Goal: Answer question/provide support: Share knowledge or assist other users

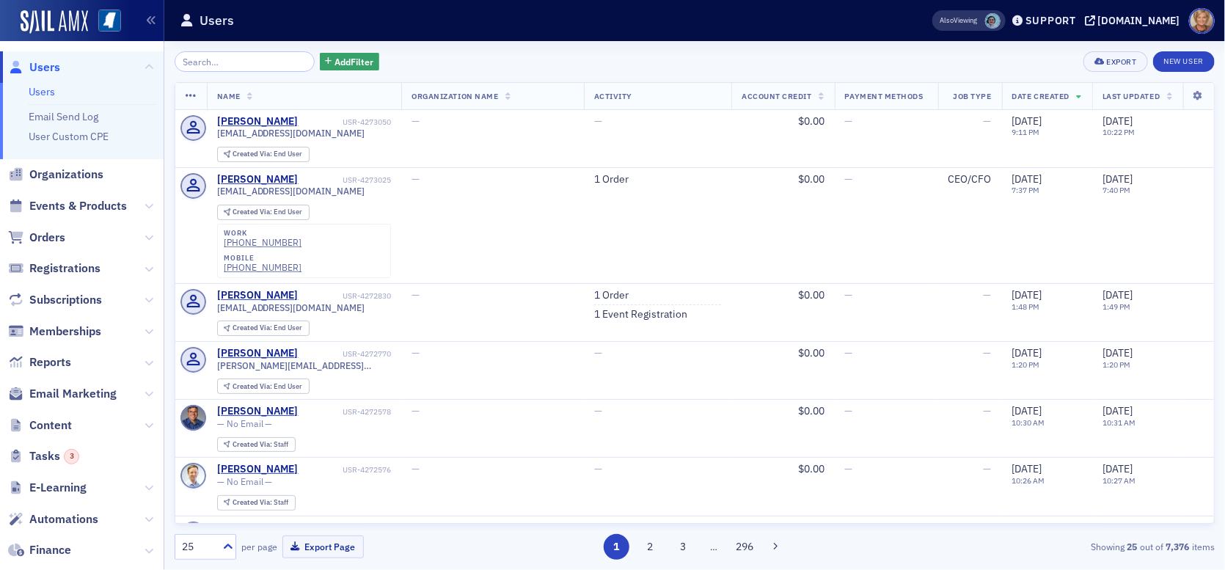
click at [65, 238] on span "Orders" at bounding box center [82, 237] width 164 height 32
click at [58, 235] on span "Orders" at bounding box center [47, 238] width 36 height 16
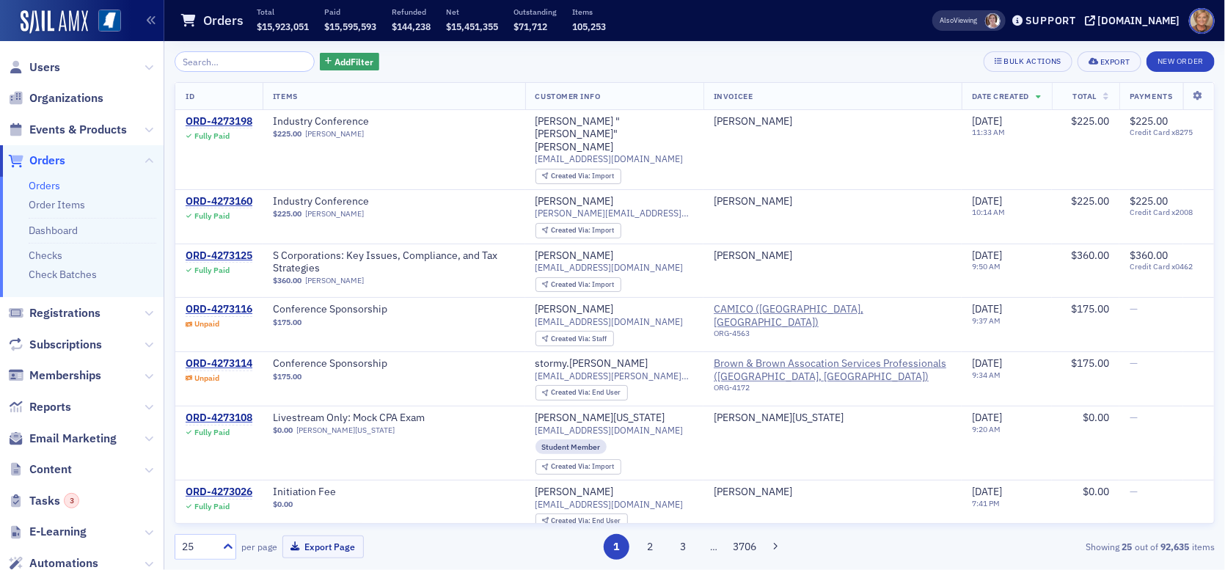
click at [233, 62] on input "search" at bounding box center [245, 61] width 140 height 21
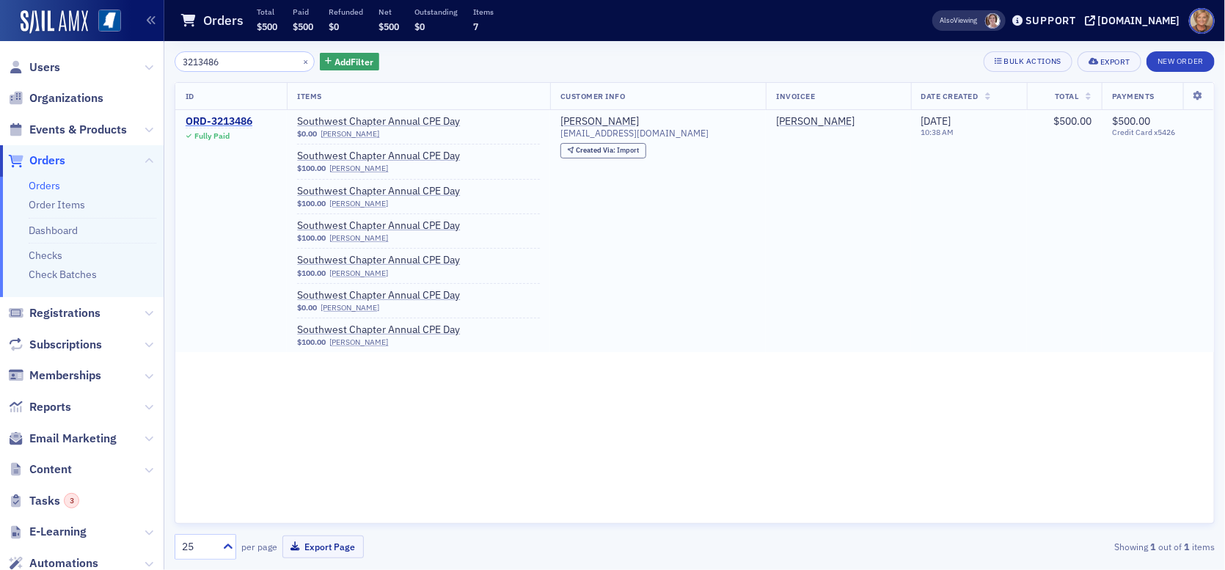
type input "3213486"
click at [216, 121] on div "ORD-3213486" at bounding box center [219, 121] width 67 height 13
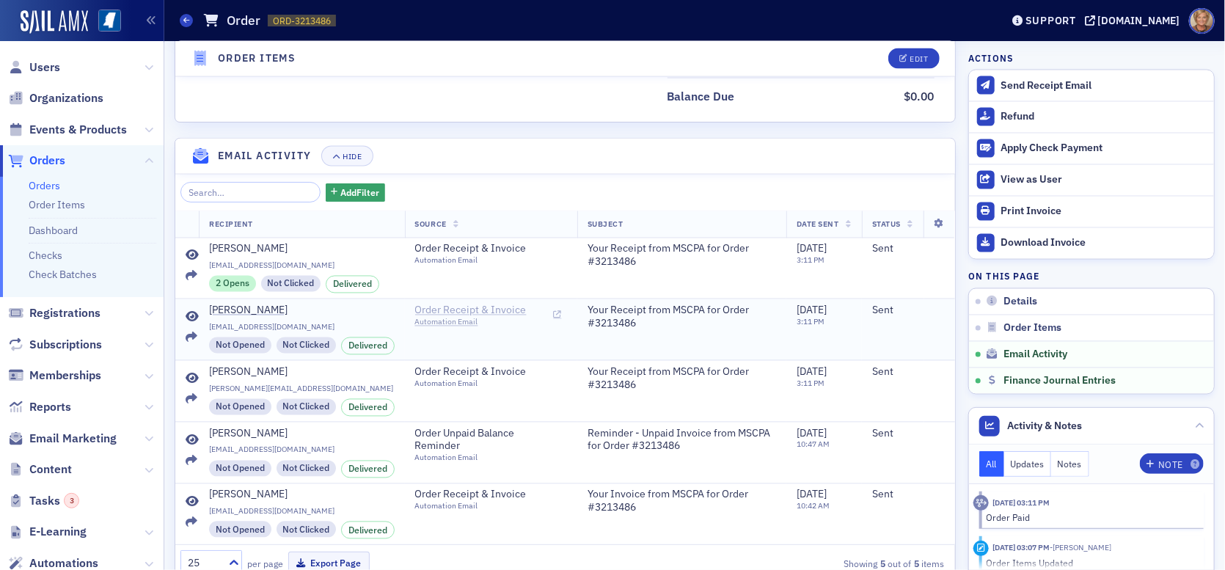
scroll to position [1423, 0]
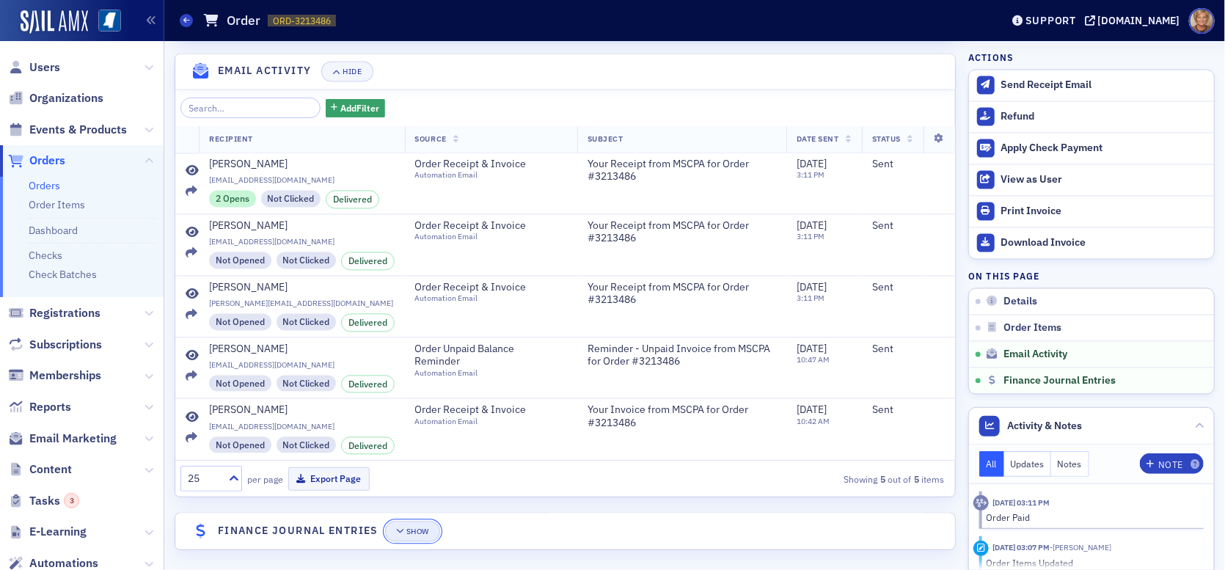
click at [426, 528] on div "Show" at bounding box center [417, 532] width 23 height 8
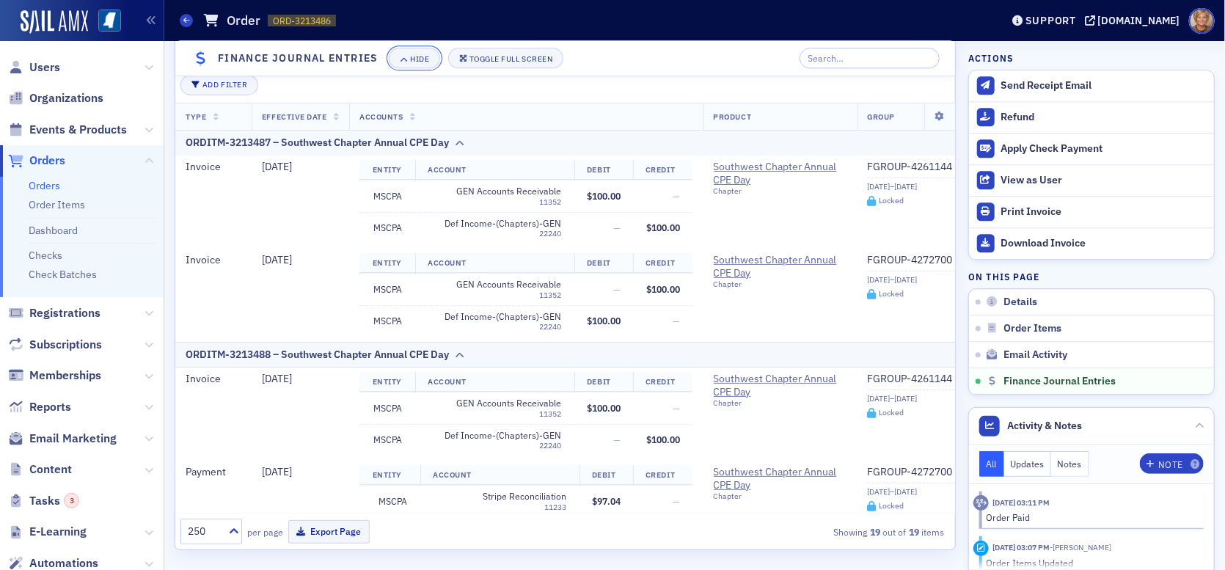
scroll to position [1832, 0]
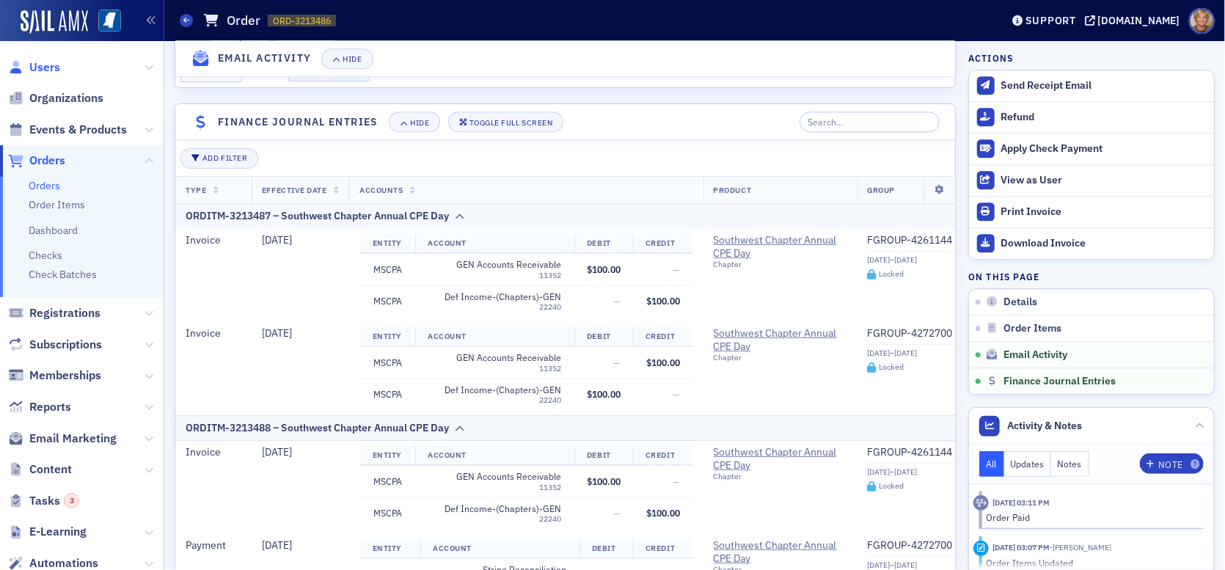
click at [47, 67] on span "Users" at bounding box center [44, 67] width 31 height 16
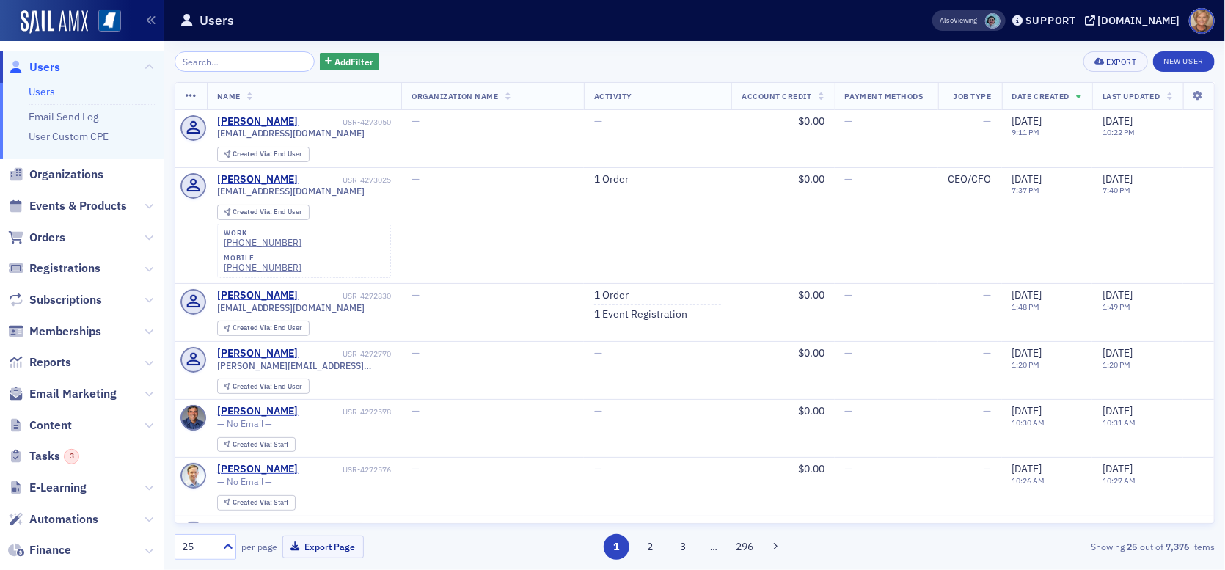
click at [254, 58] on input "search" at bounding box center [245, 61] width 140 height 21
click at [132, 230] on span "Orders" at bounding box center [82, 237] width 164 height 32
click at [144, 235] on icon at bounding box center [148, 237] width 9 height 9
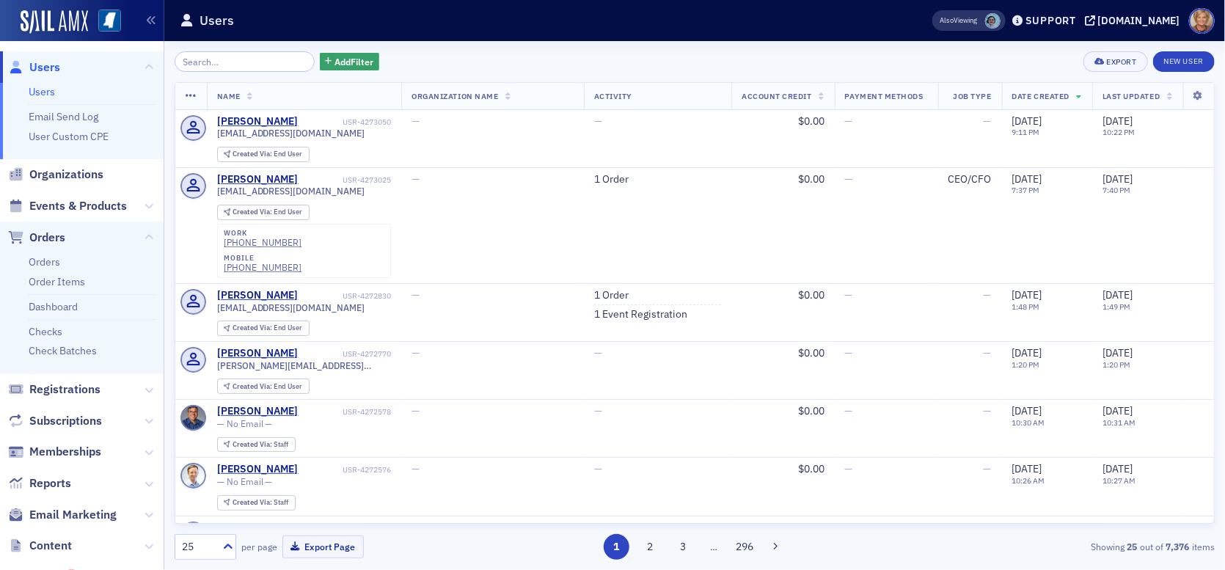
click at [77, 258] on li "Orders" at bounding box center [93, 262] width 128 height 14
click at [56, 262] on link "Orders" at bounding box center [45, 261] width 32 height 13
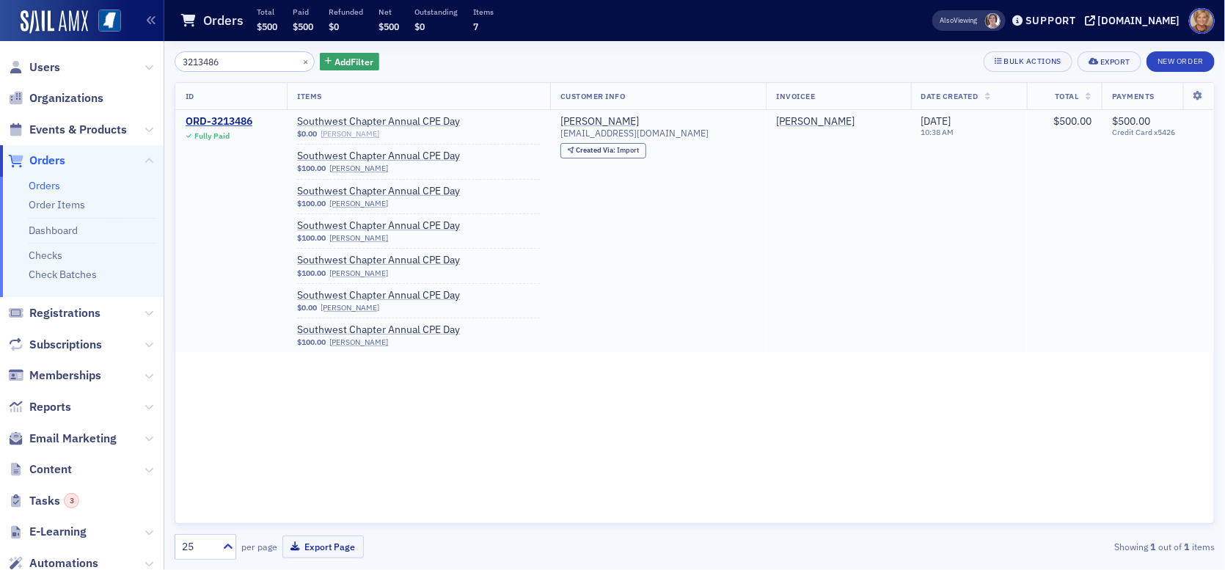
click at [348, 136] on link "[PERSON_NAME]" at bounding box center [350, 134] width 59 height 10
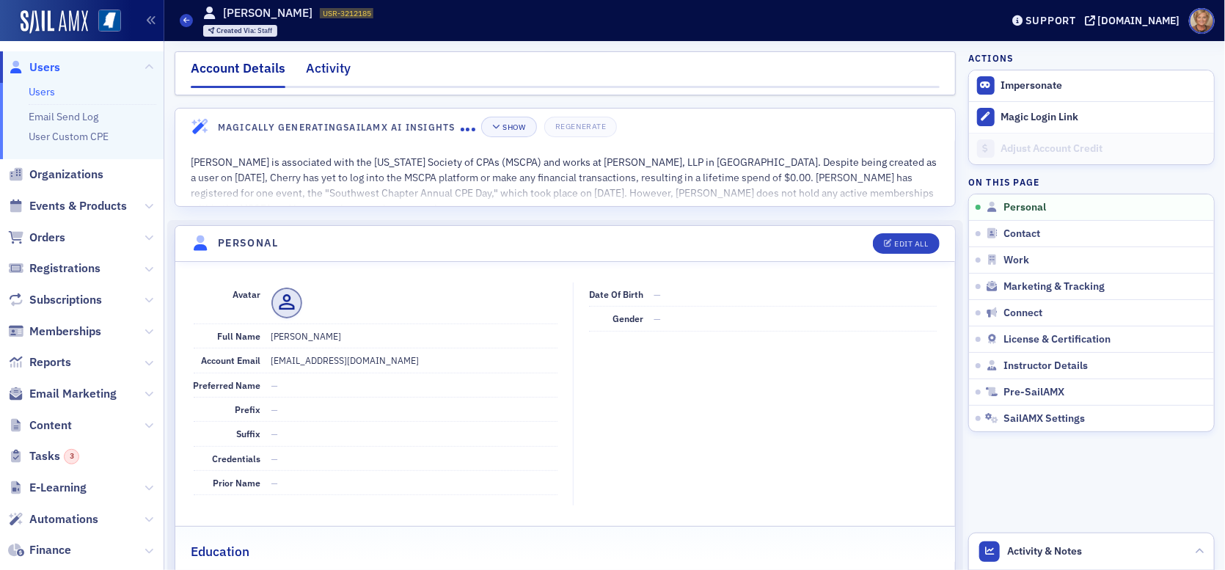
click at [315, 66] on div "Activity" at bounding box center [328, 72] width 45 height 27
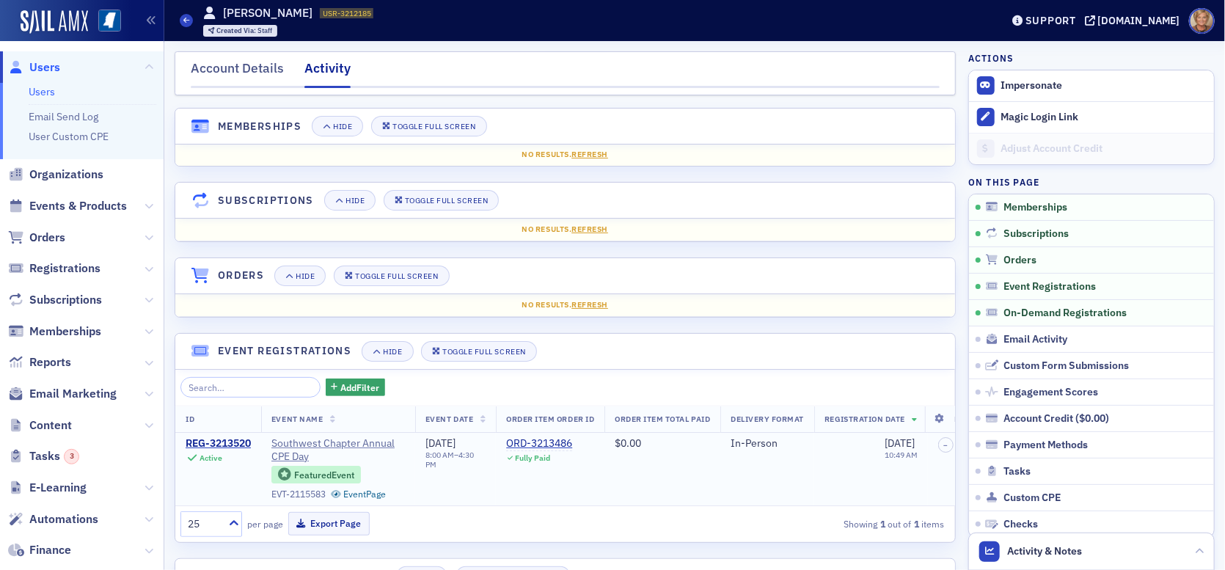
scroll to position [73, 0]
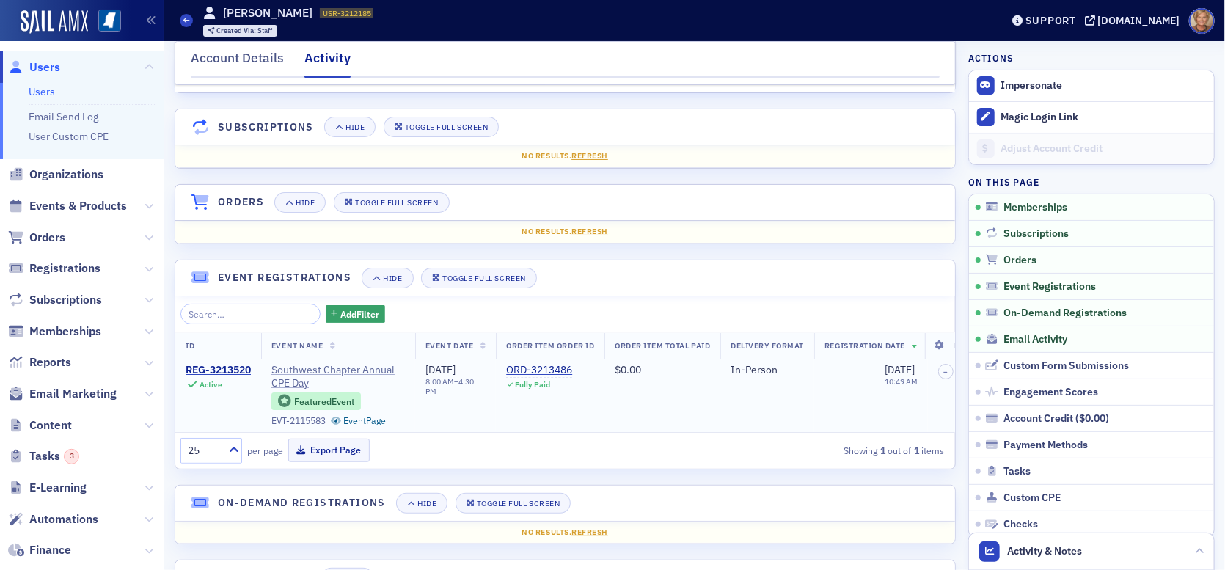
click at [368, 368] on span "Southwest Chapter Annual CPE Day" at bounding box center [337, 377] width 133 height 26
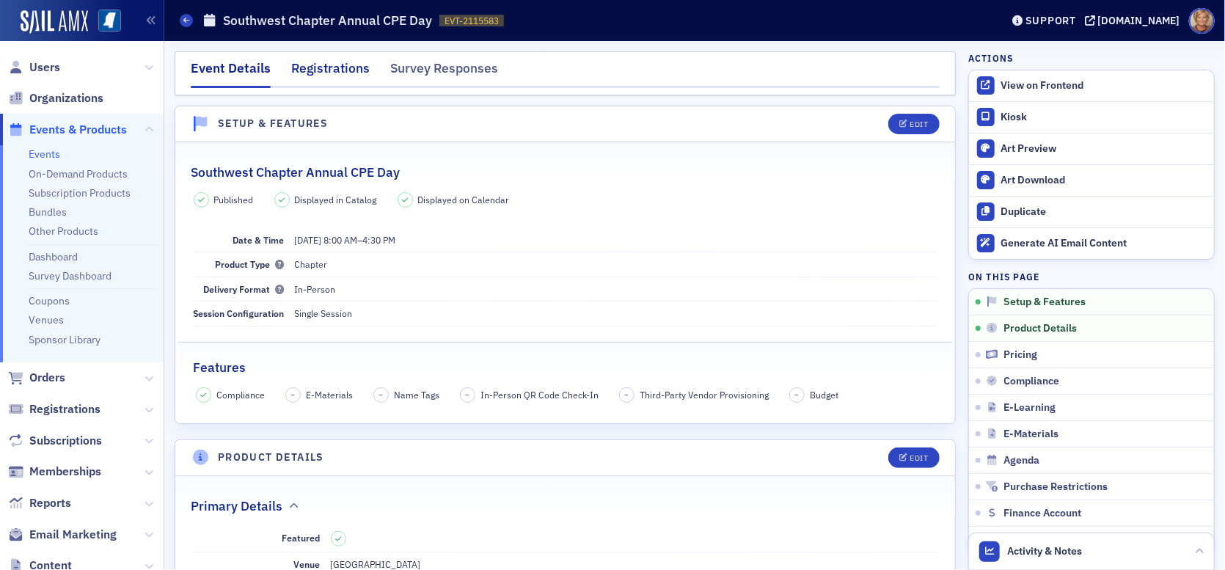
click at [309, 64] on div "Registrations" at bounding box center [330, 72] width 78 height 27
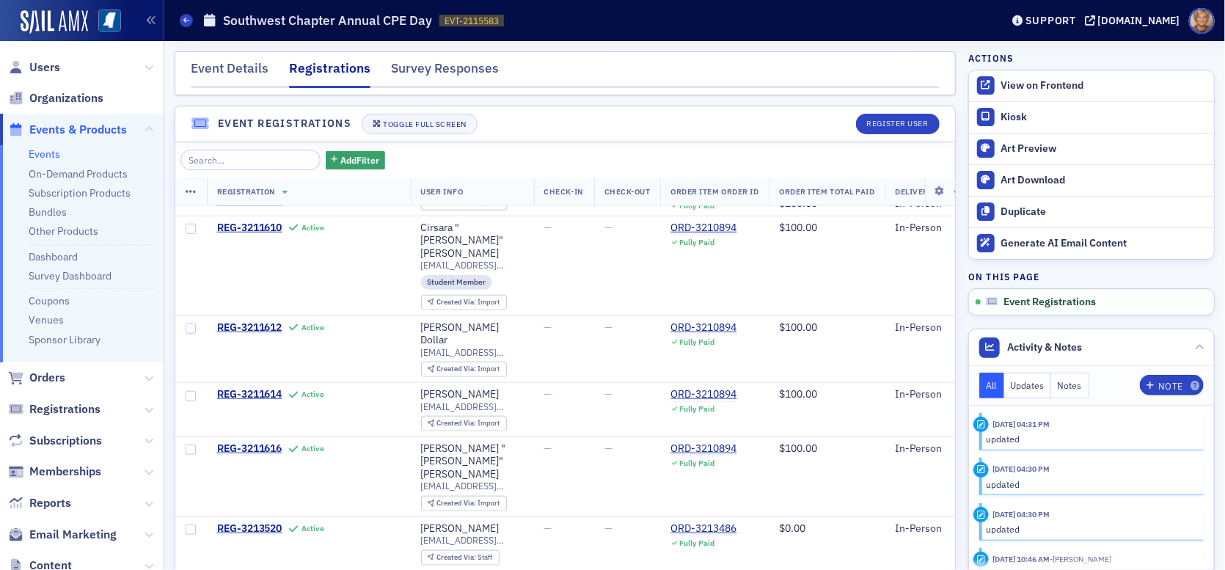
scroll to position [733, 0]
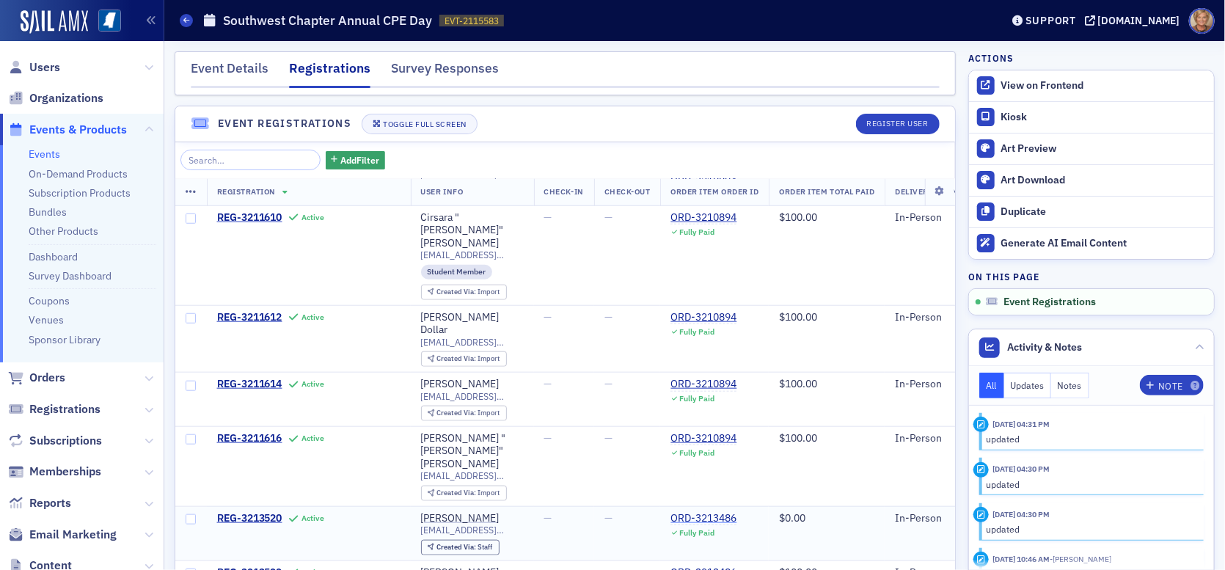
click at [709, 512] on div "ORD-3213486" at bounding box center [703, 518] width 66 height 13
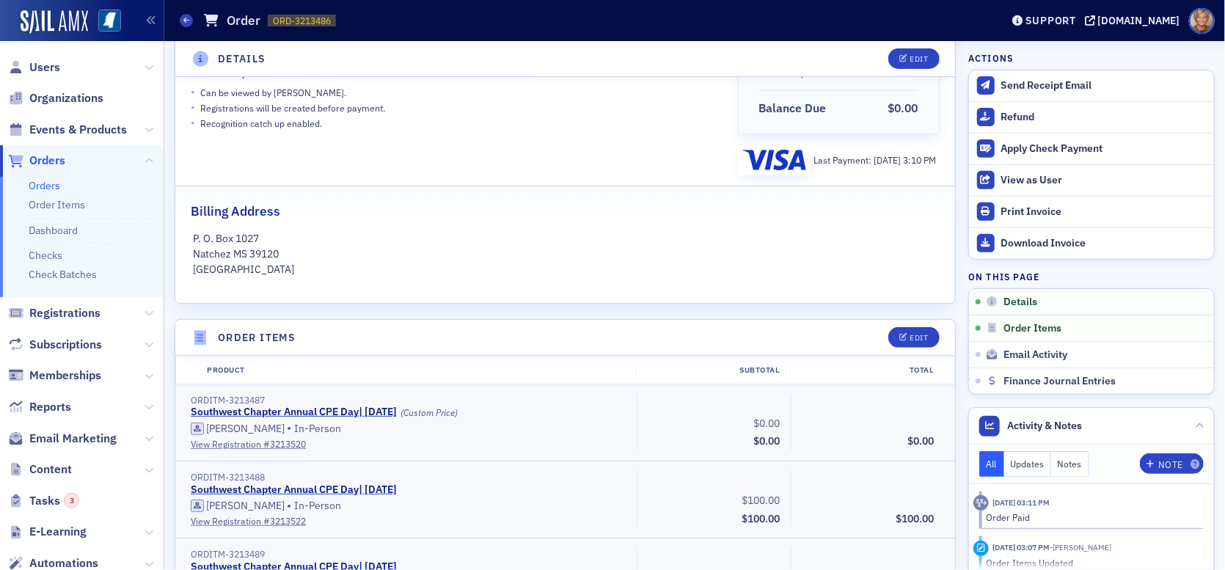
scroll to position [367, 0]
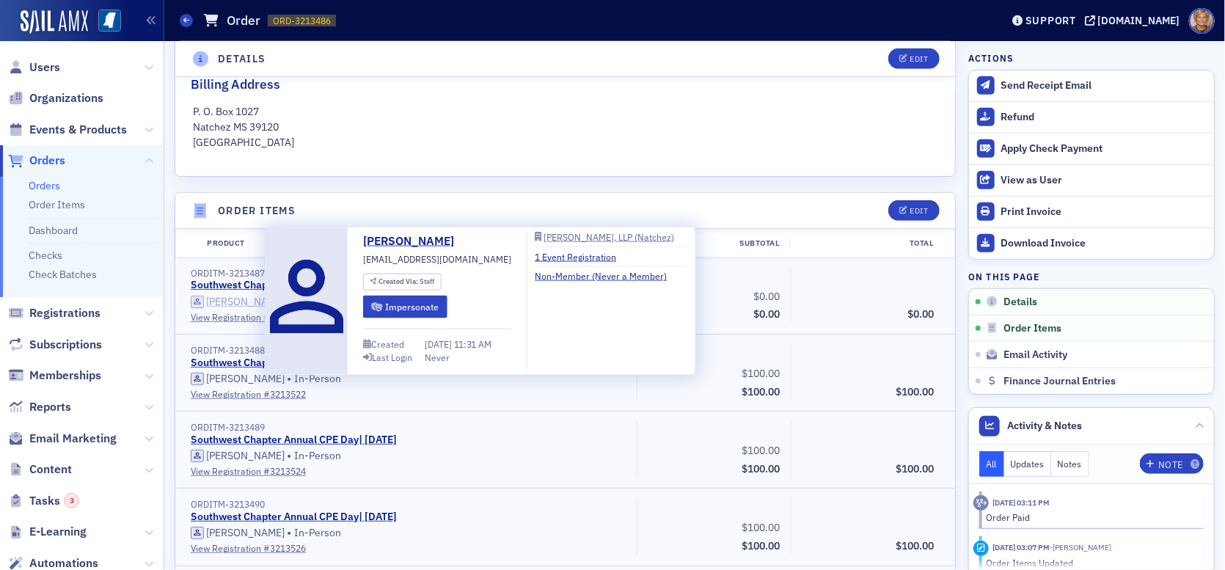
click at [252, 297] on div "[PERSON_NAME]" at bounding box center [245, 302] width 78 height 13
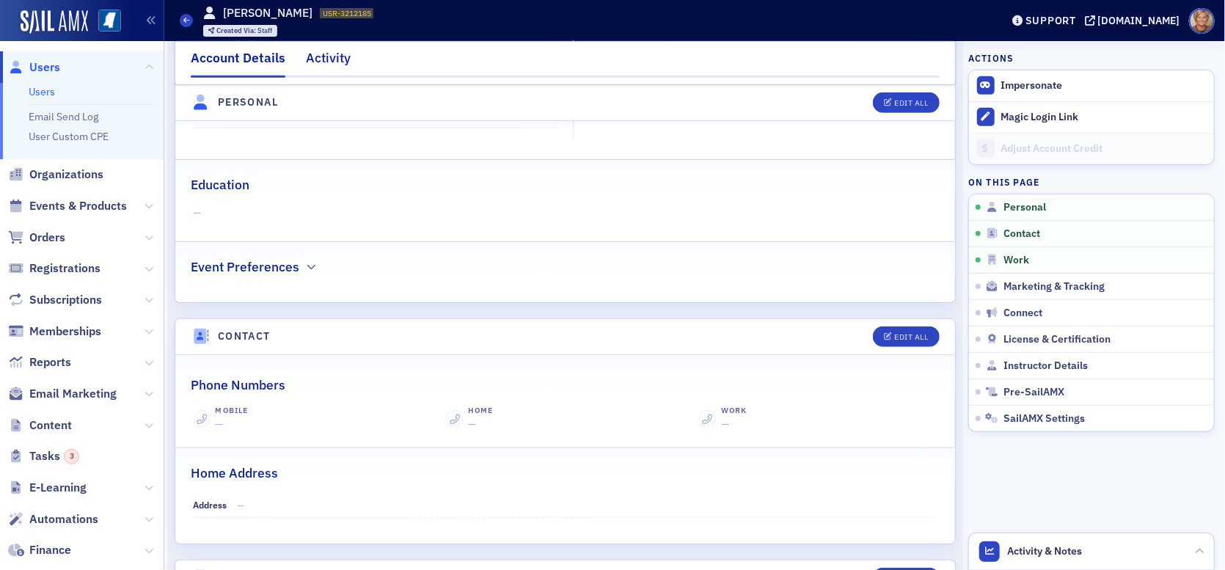
click at [338, 59] on div "Activity" at bounding box center [328, 61] width 45 height 27
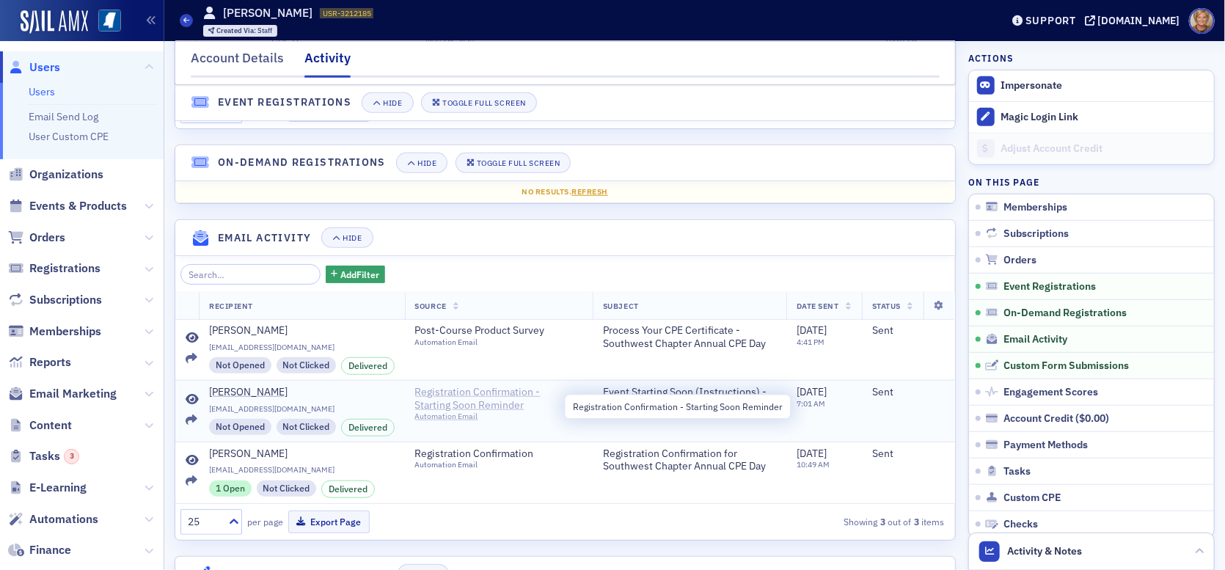
scroll to position [440, 0]
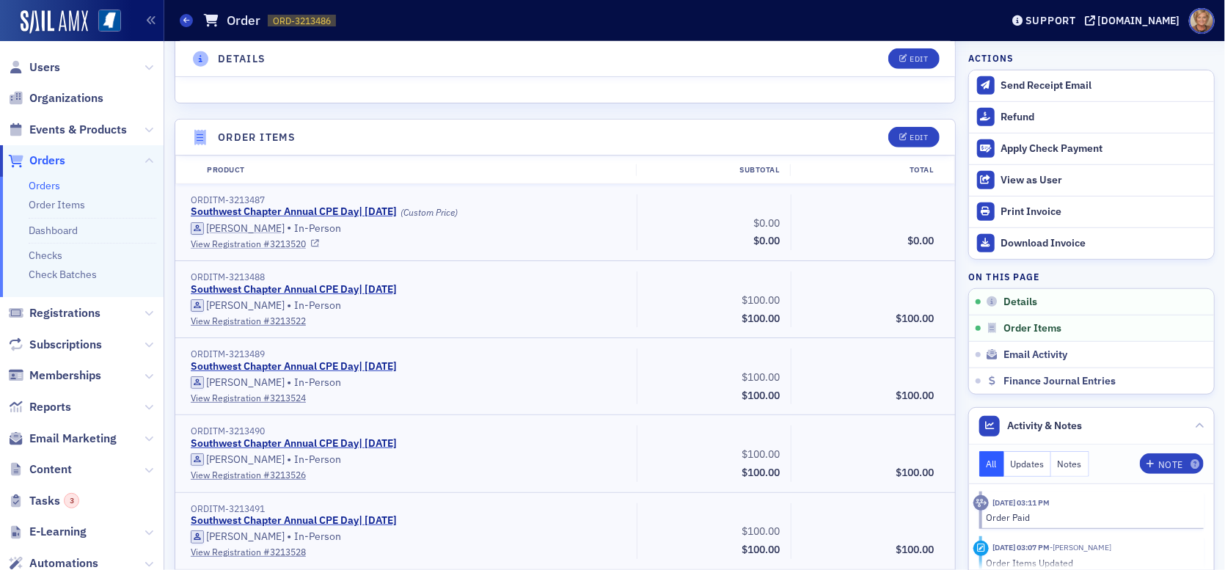
click at [293, 245] on link "View Registration # 3213520" at bounding box center [409, 243] width 436 height 13
click at [74, 204] on link "Order Items" at bounding box center [57, 204] width 56 height 13
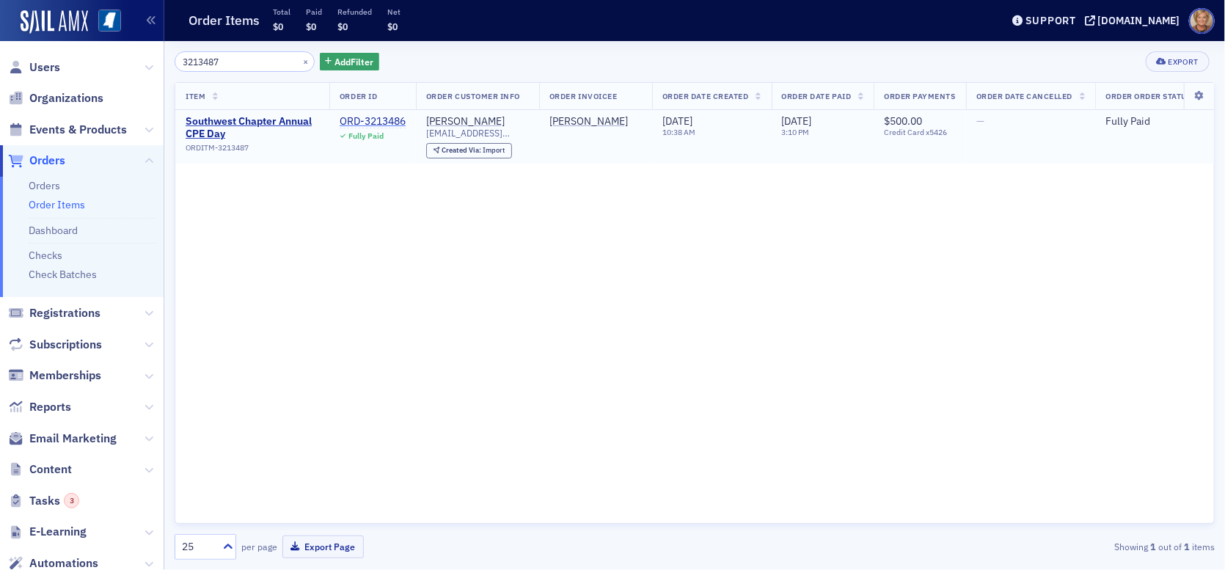
type input "3213487"
click at [373, 121] on div "ORD-3213486" at bounding box center [373, 121] width 66 height 13
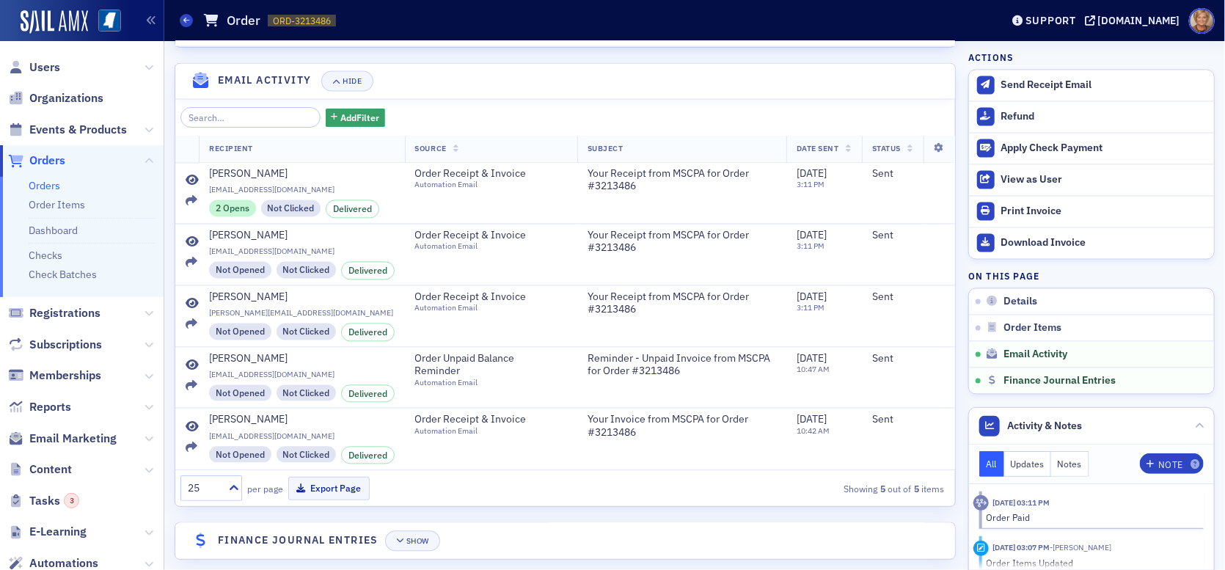
scroll to position [1423, 0]
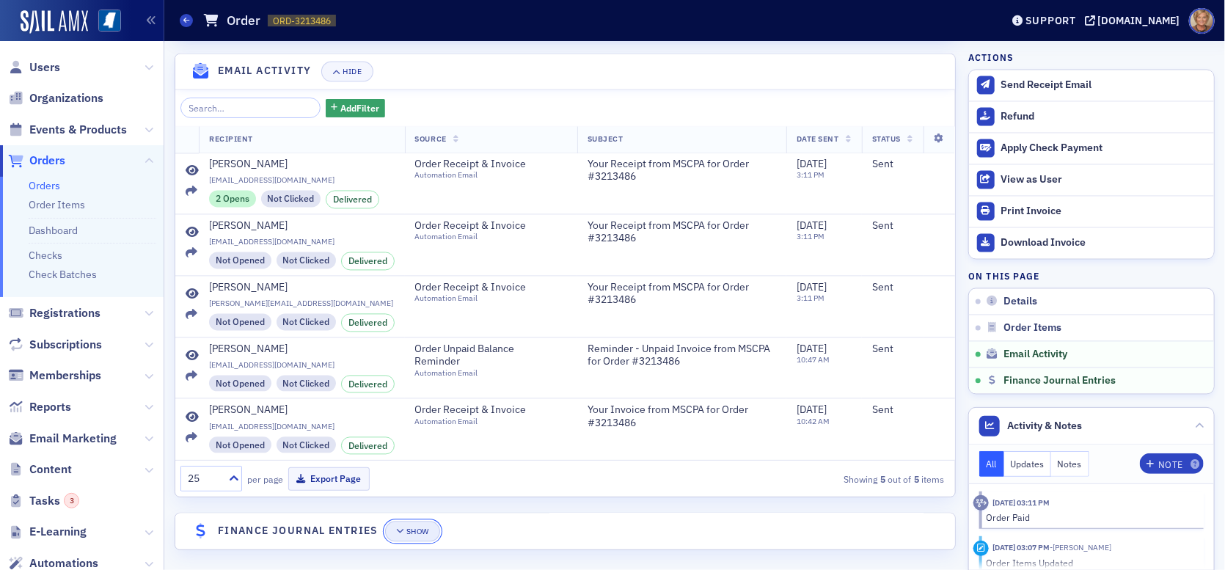
click at [412, 528] on div "Show" at bounding box center [417, 532] width 23 height 8
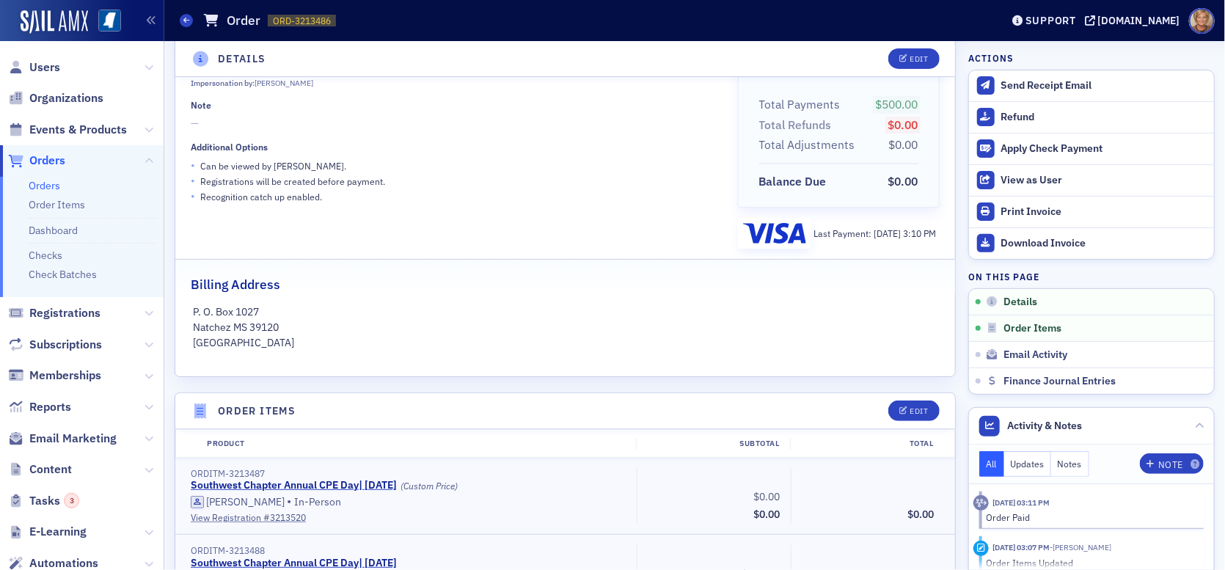
scroll to position [0, 0]
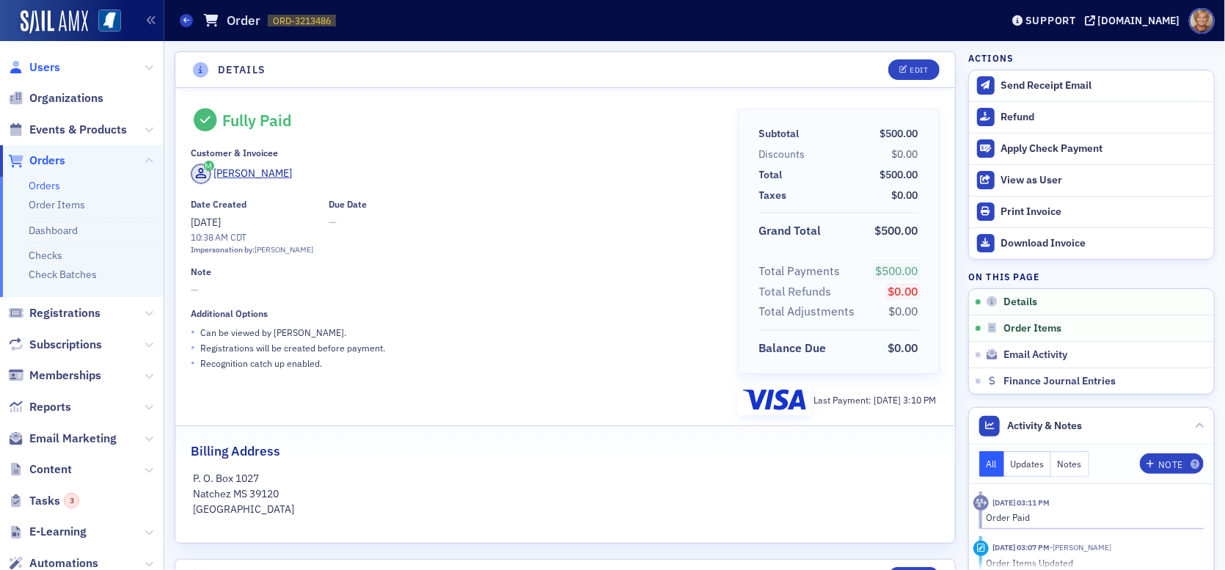
click at [40, 73] on span "Users" at bounding box center [44, 67] width 31 height 16
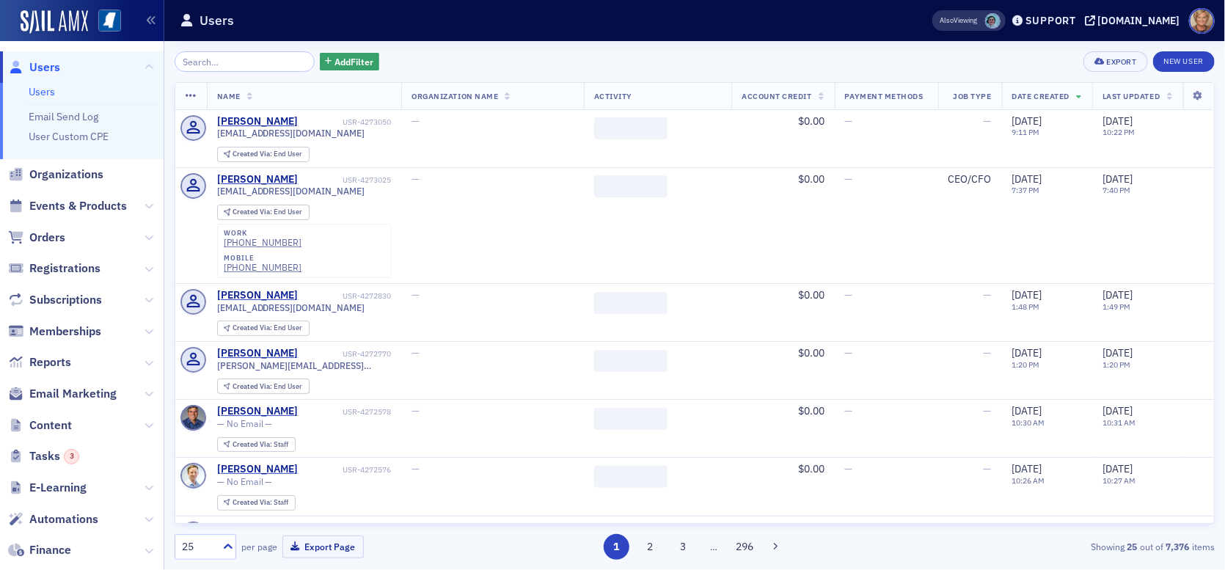
click at [248, 59] on input "search" at bounding box center [245, 61] width 140 height 21
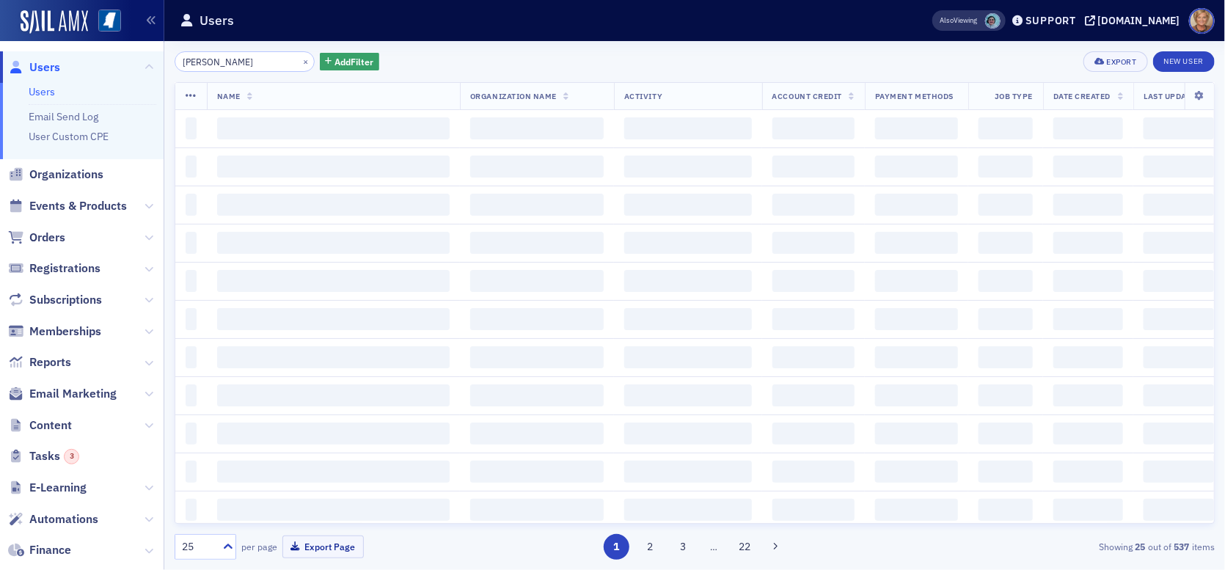
type input "monica cross"
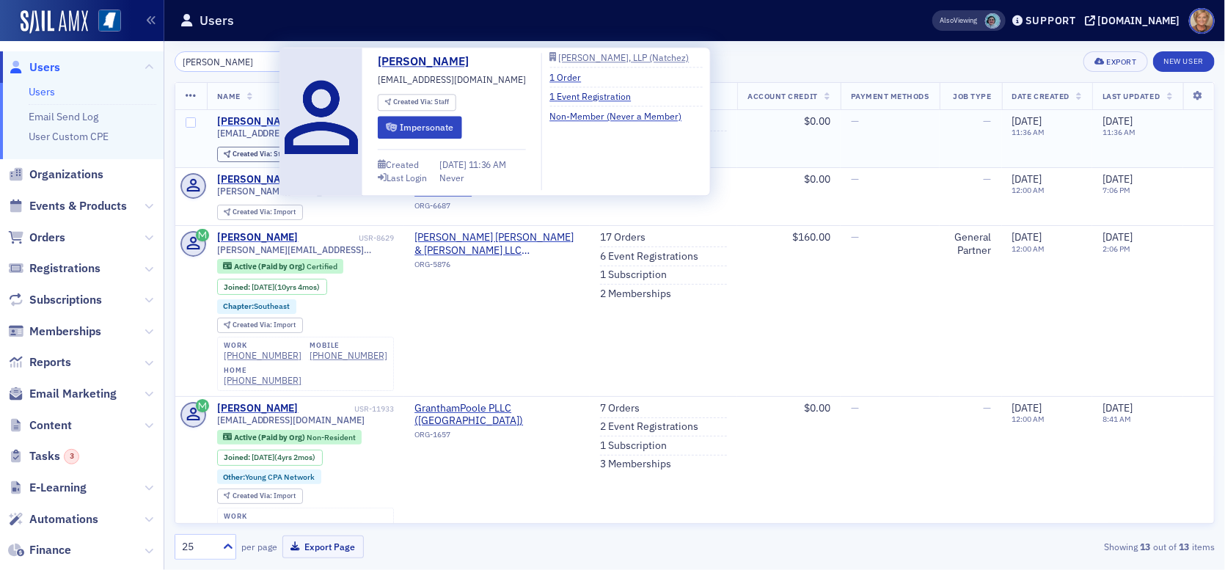
click at [259, 125] on div "Monica Cross" at bounding box center [257, 121] width 81 height 13
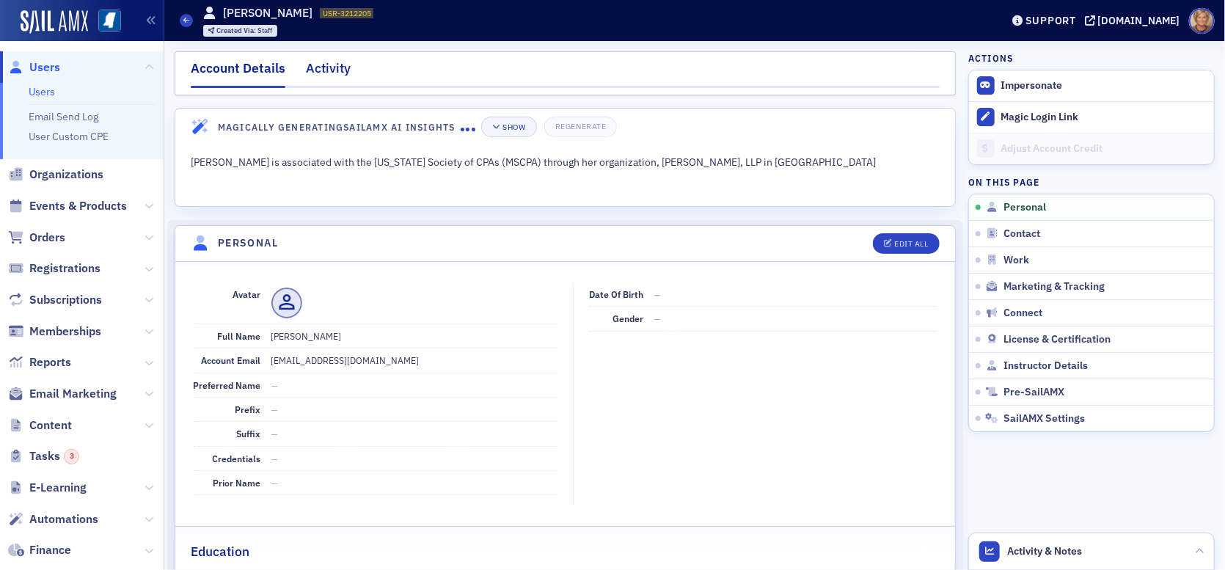
click at [332, 67] on div "Activity" at bounding box center [328, 72] width 45 height 27
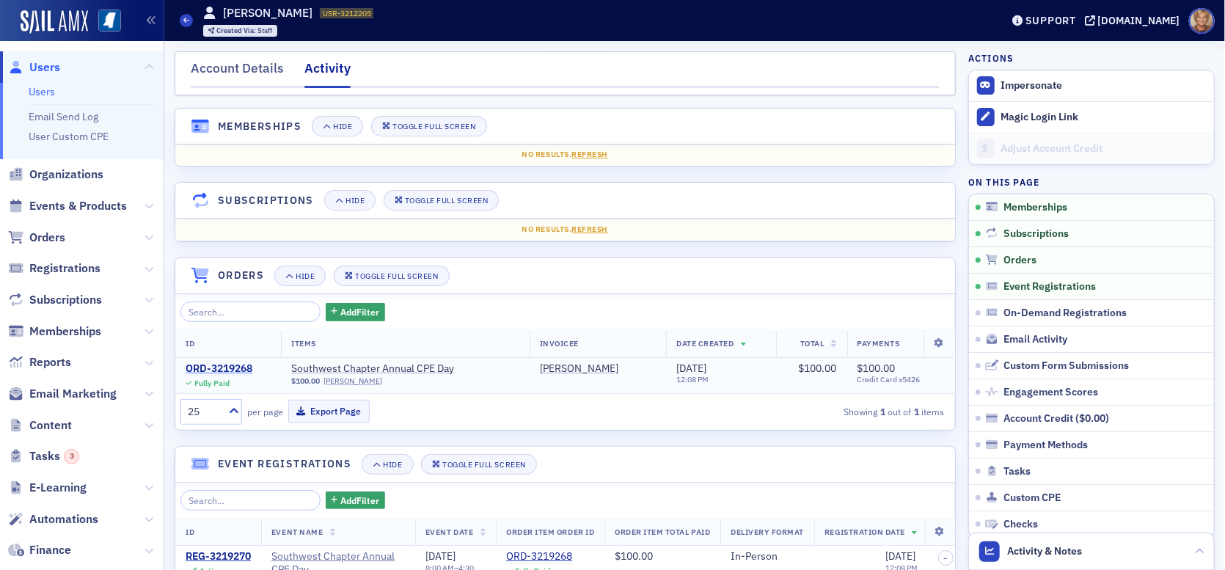
click at [239, 364] on div "ORD-3219268" at bounding box center [219, 368] width 67 height 13
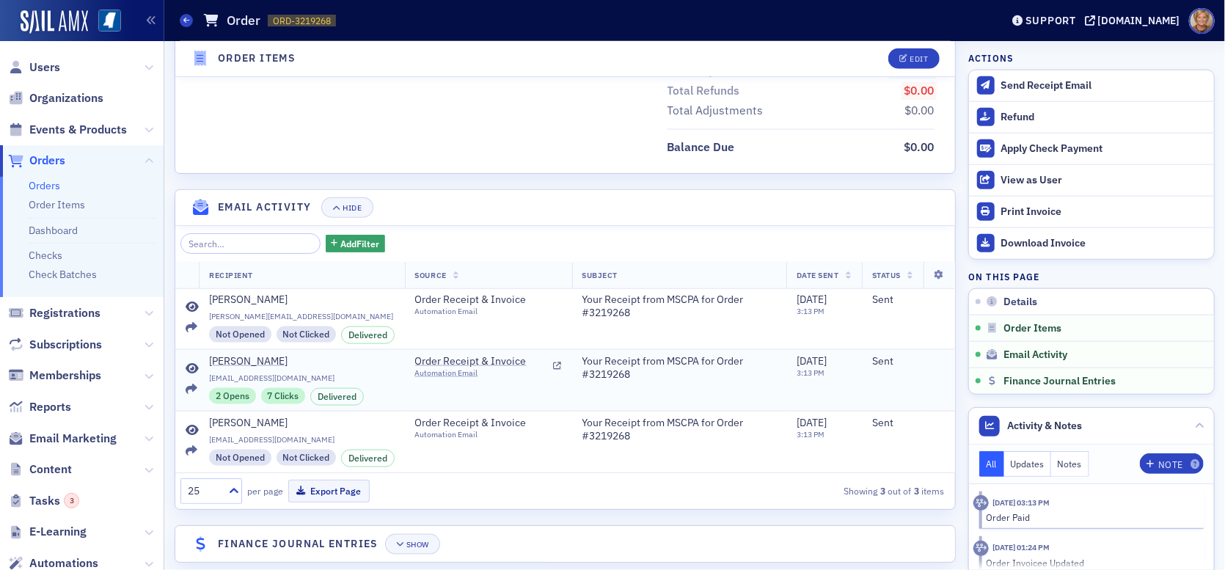
scroll to position [840, 0]
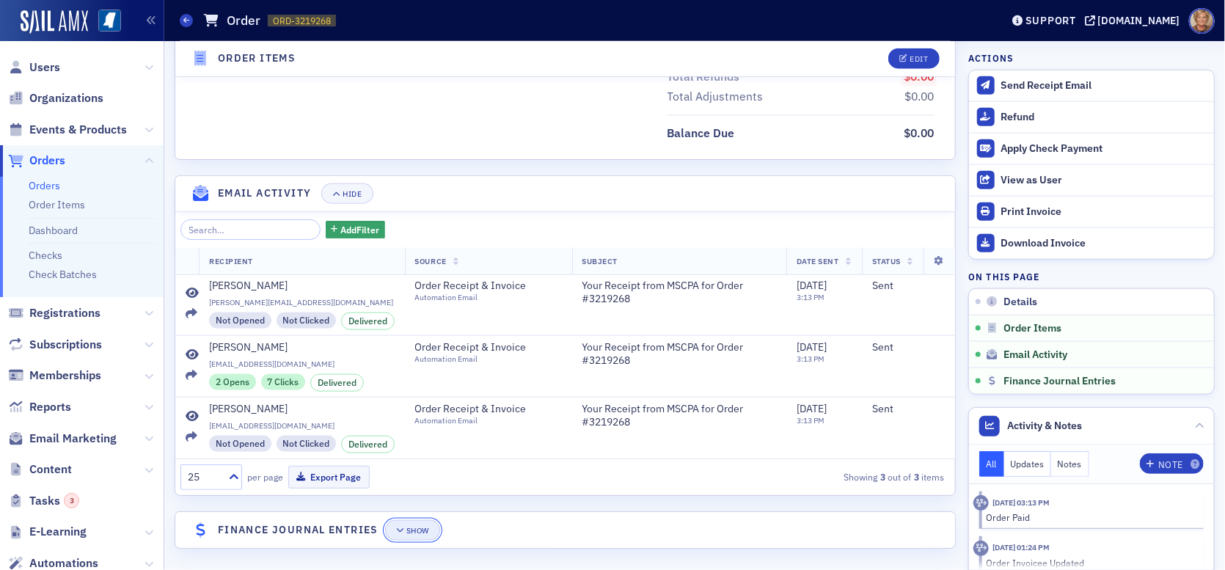
click at [400, 527] on icon "button" at bounding box center [400, 531] width 9 height 8
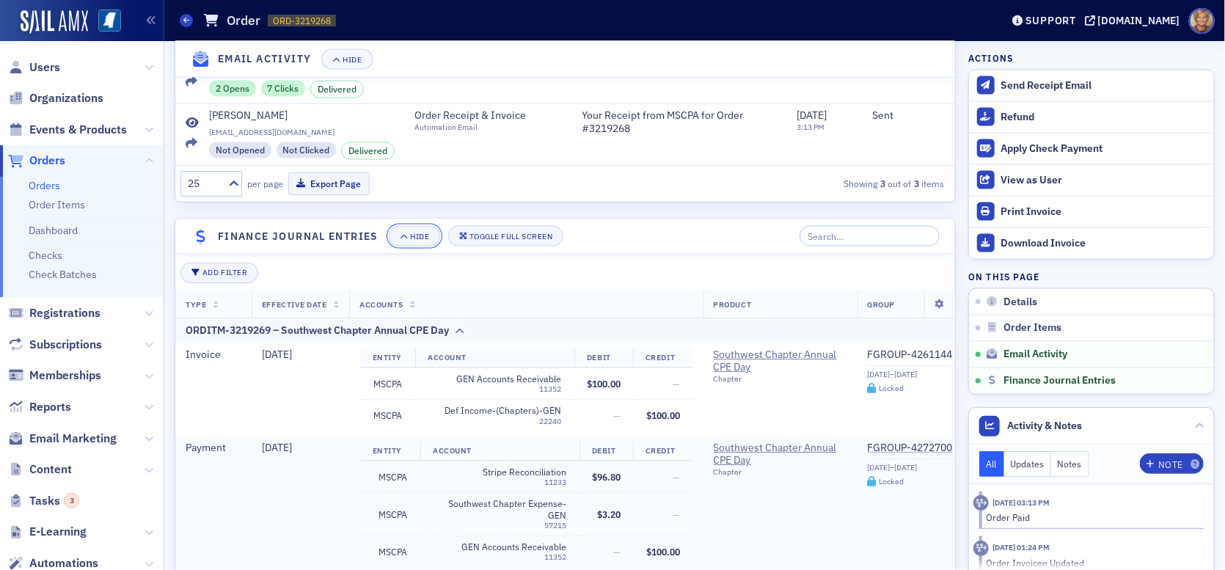
scroll to position [1280, 0]
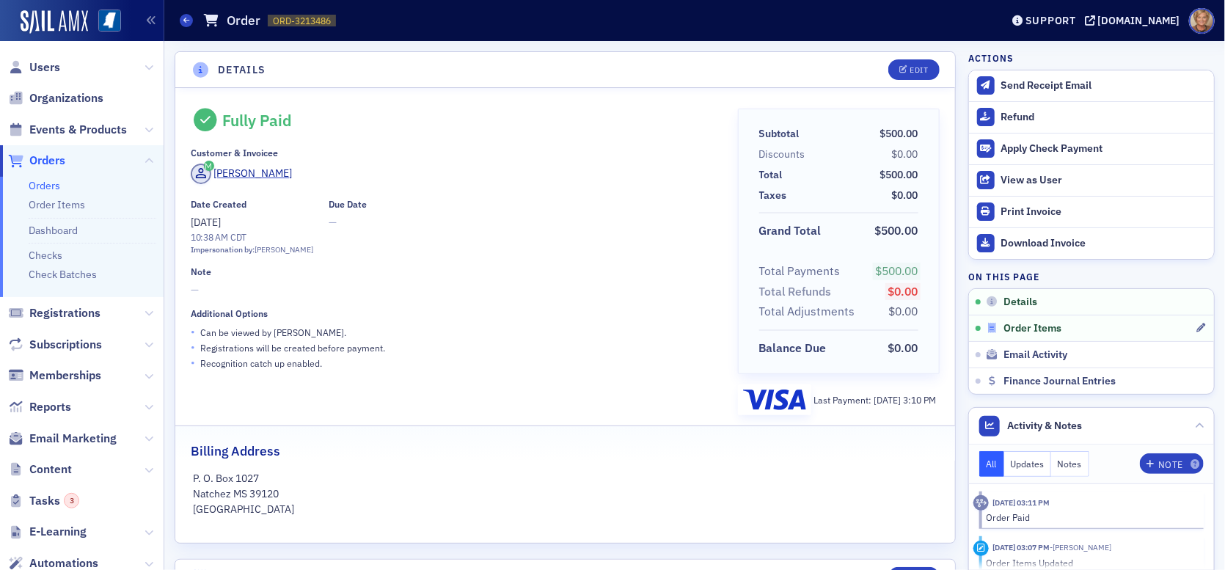
click at [1029, 328] on span "Order Items" at bounding box center [1032, 328] width 58 height 13
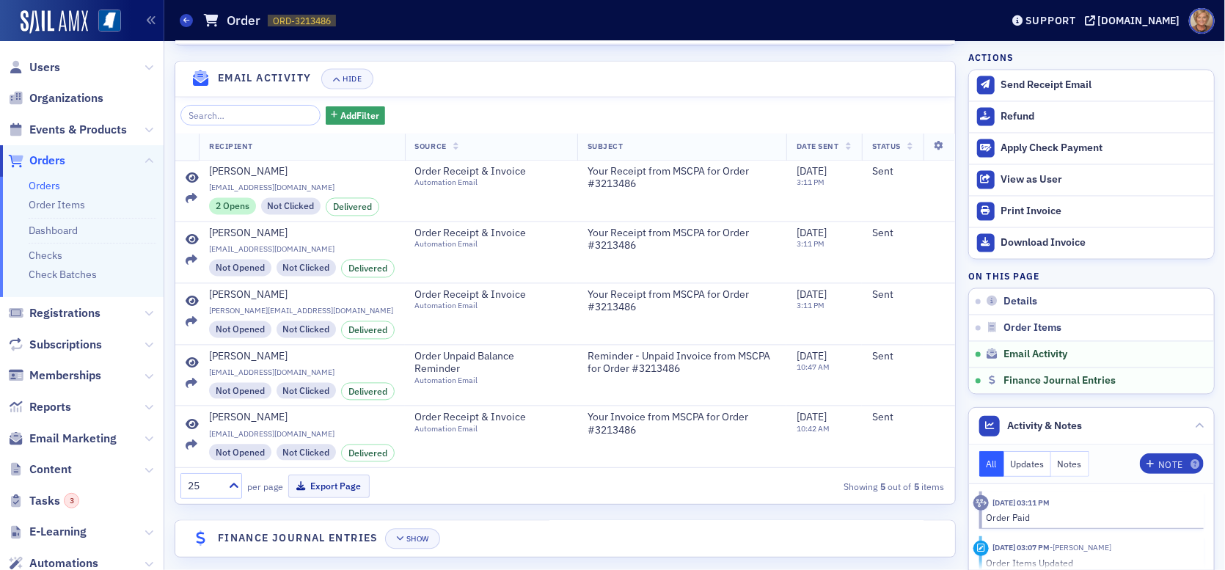
scroll to position [1423, 0]
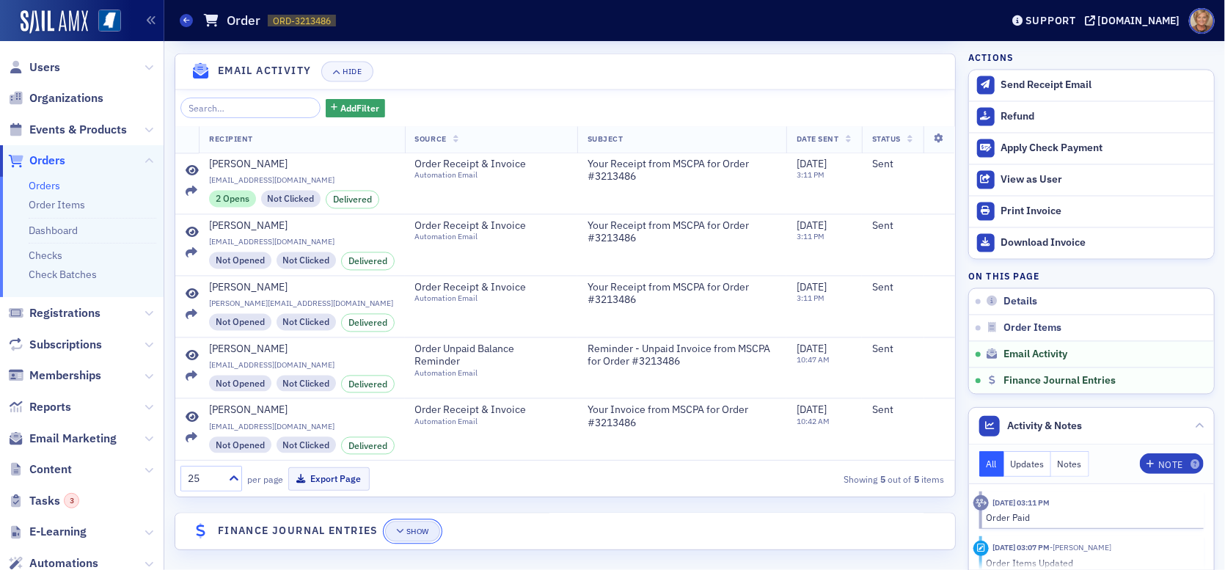
click at [401, 528] on icon "button" at bounding box center [400, 532] width 9 height 8
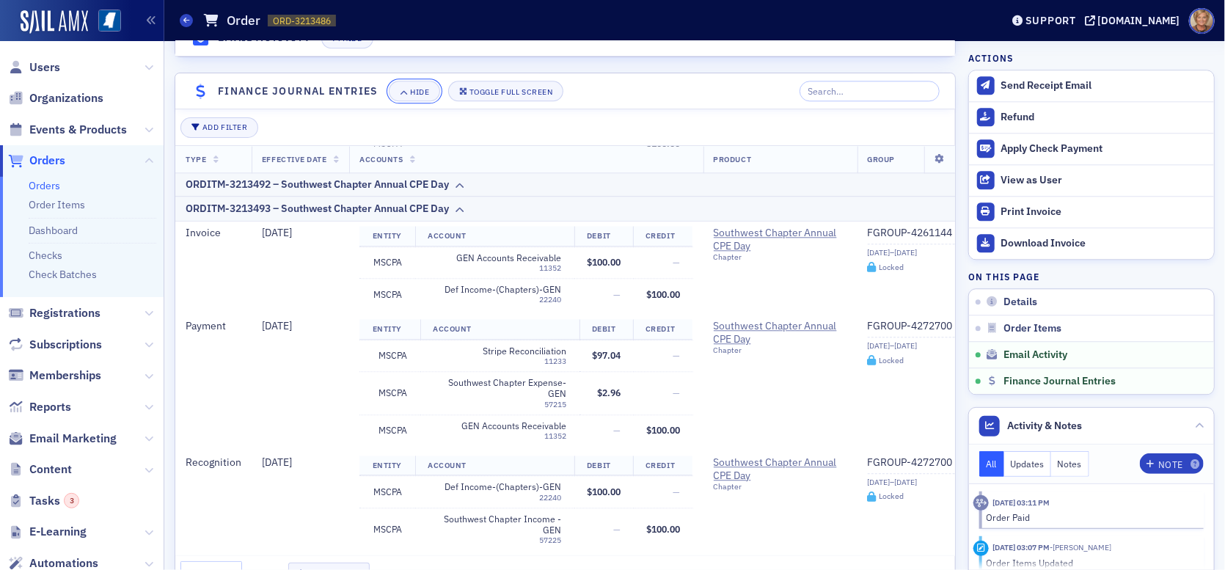
scroll to position [1844, 0]
